Goal: Information Seeking & Learning: Learn about a topic

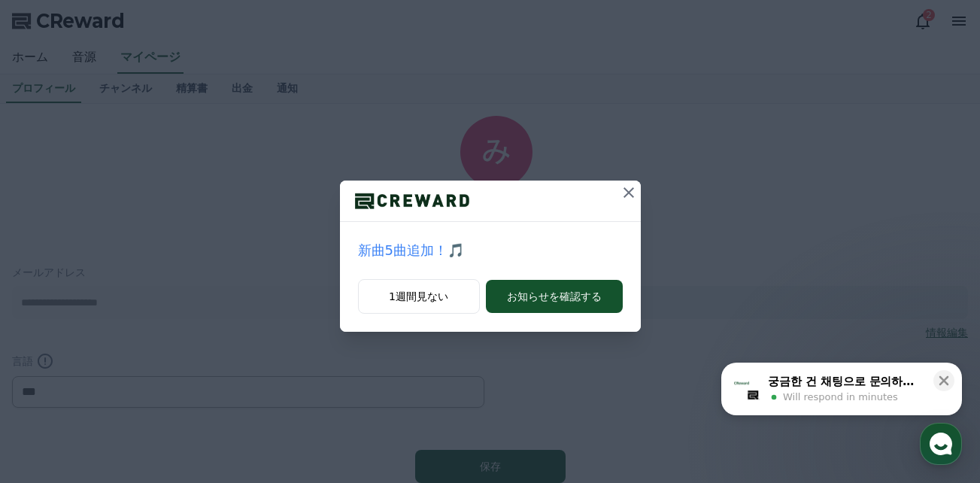
click at [626, 196] on icon at bounding box center [629, 192] width 11 height 11
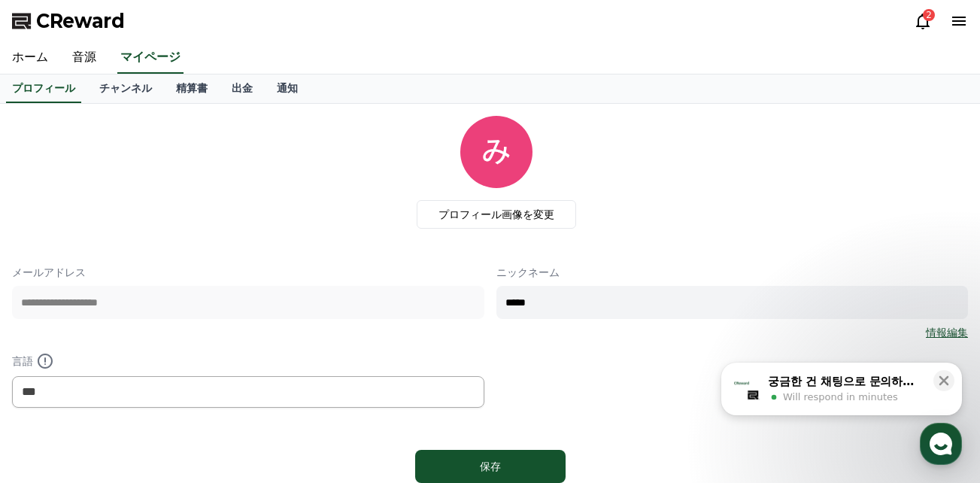
click at [926, 17] on div "2" at bounding box center [929, 15] width 12 height 12
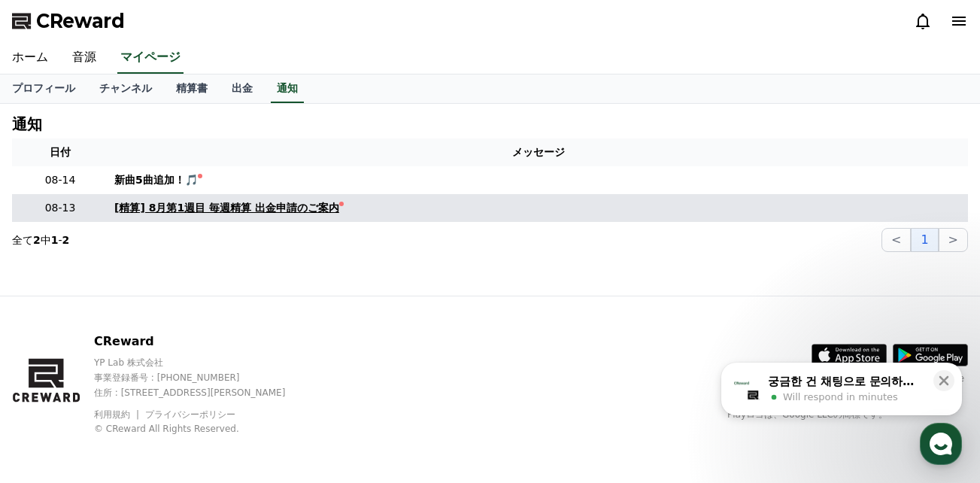
click at [323, 210] on div "[精算] 8月第1週目 毎週精算 出金申請のご案内" at bounding box center [226, 208] width 225 height 16
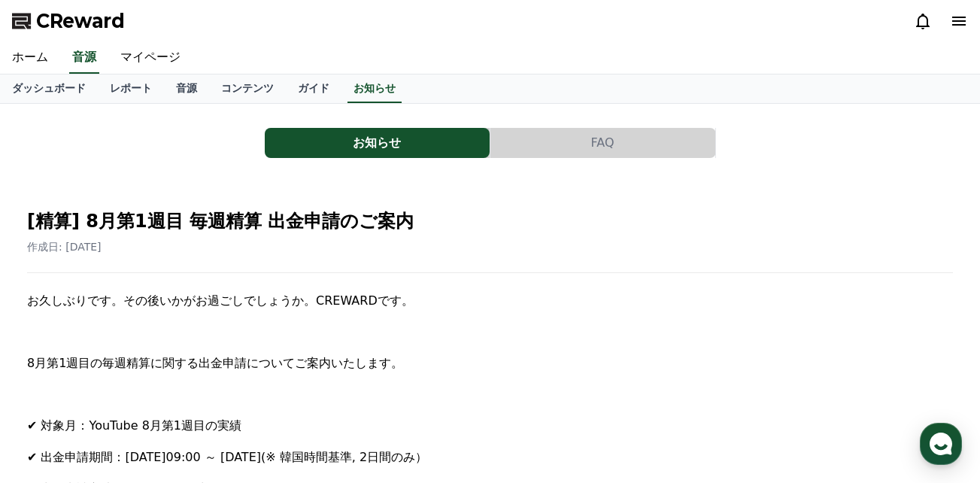
click at [114, 25] on span "CReward" at bounding box center [80, 21] width 89 height 24
